Goal: Task Accomplishment & Management: Use online tool/utility

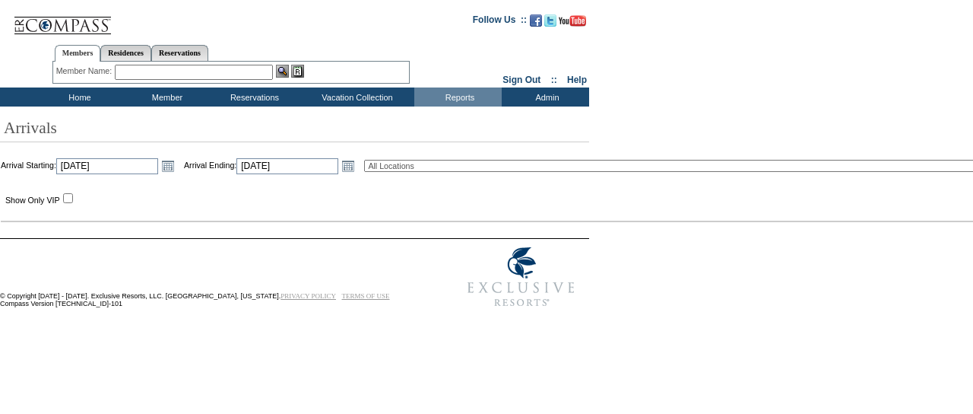
click at [453, 168] on select "All Locations 2024 The Founders Cup - Eden Club Founders Cup 2025 [US_STATE] [G…" at bounding box center [742, 166] width 757 height 12
click at [401, 160] on select "All Locations 2024 The Founders Cup - Eden Club Founders Cup 2025 [US_STATE] [G…" at bounding box center [742, 166] width 757 height 12
click at [464, 168] on select "All Locations 2024 The Founders Cup - Eden Club Founders Cup 2025 [US_STATE] [G…" at bounding box center [742, 166] width 757 height 12
select select "613"
click at [464, 168] on select "All Locations 2024 The Founders Cup - Eden Club Founders Cup 2025 [US_STATE] [G…" at bounding box center [742, 166] width 757 height 12
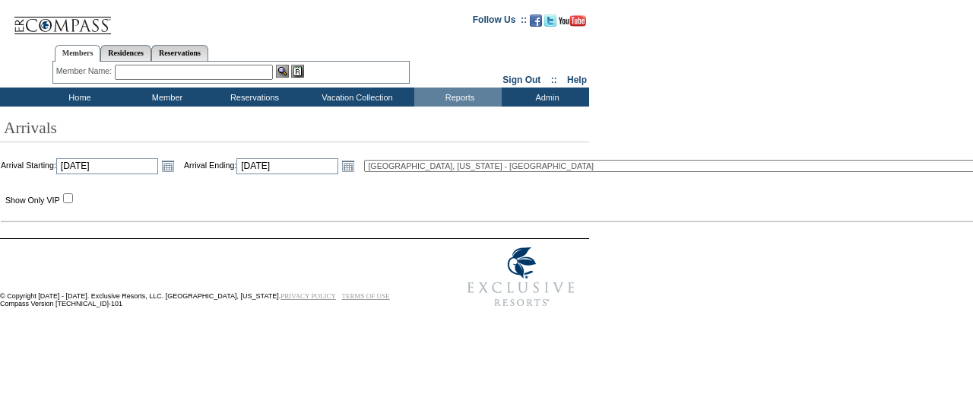
click at [494, 201] on td "Generate" at bounding box center [742, 194] width 757 height 24
click at [176, 169] on link "Open the calendar popup." at bounding box center [168, 165] width 17 height 17
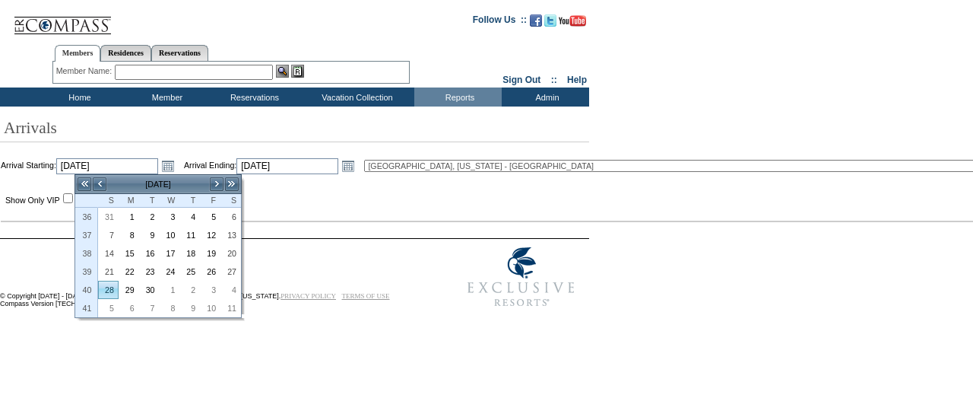
click at [106, 285] on link "28" at bounding box center [108, 289] width 19 height 17
click at [356, 172] on link "Open the calendar popup." at bounding box center [348, 165] width 17 height 17
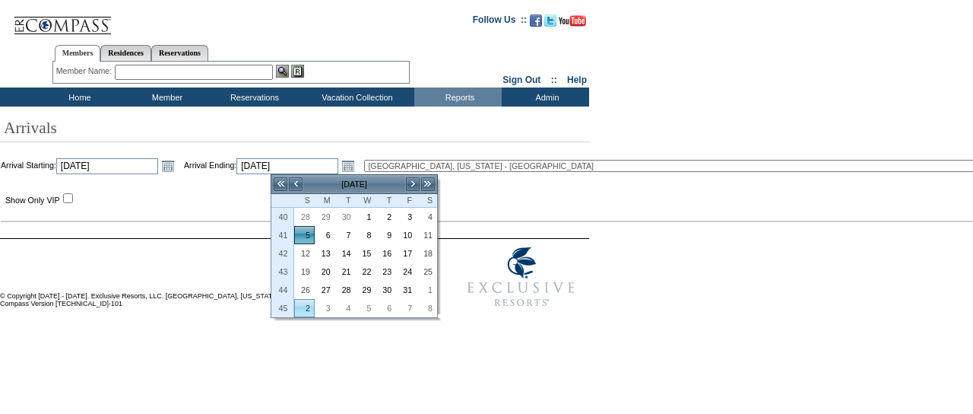
click at [306, 306] on link "2" at bounding box center [304, 307] width 19 height 17
type input "[DATE]"
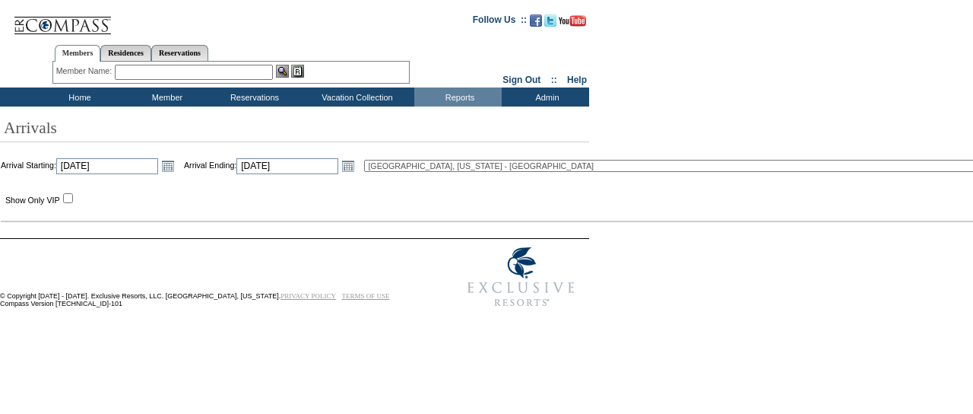
scroll to position [0, 36]
